Goal: Find specific page/section: Find specific page/section

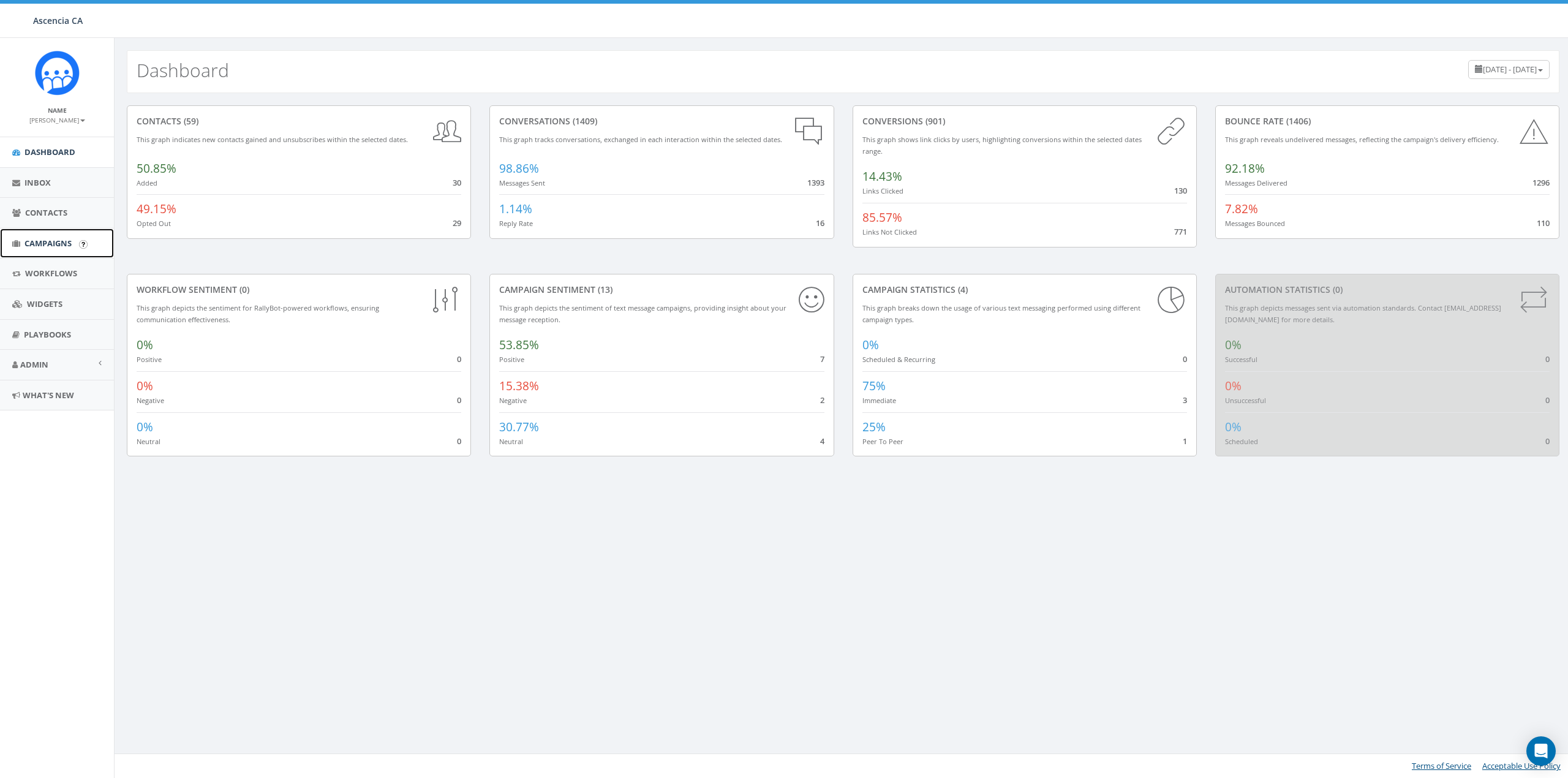
click at [52, 245] on span "Campaigns" at bounding box center [48, 243] width 48 height 11
